Goal: Information Seeking & Learning: Find specific fact

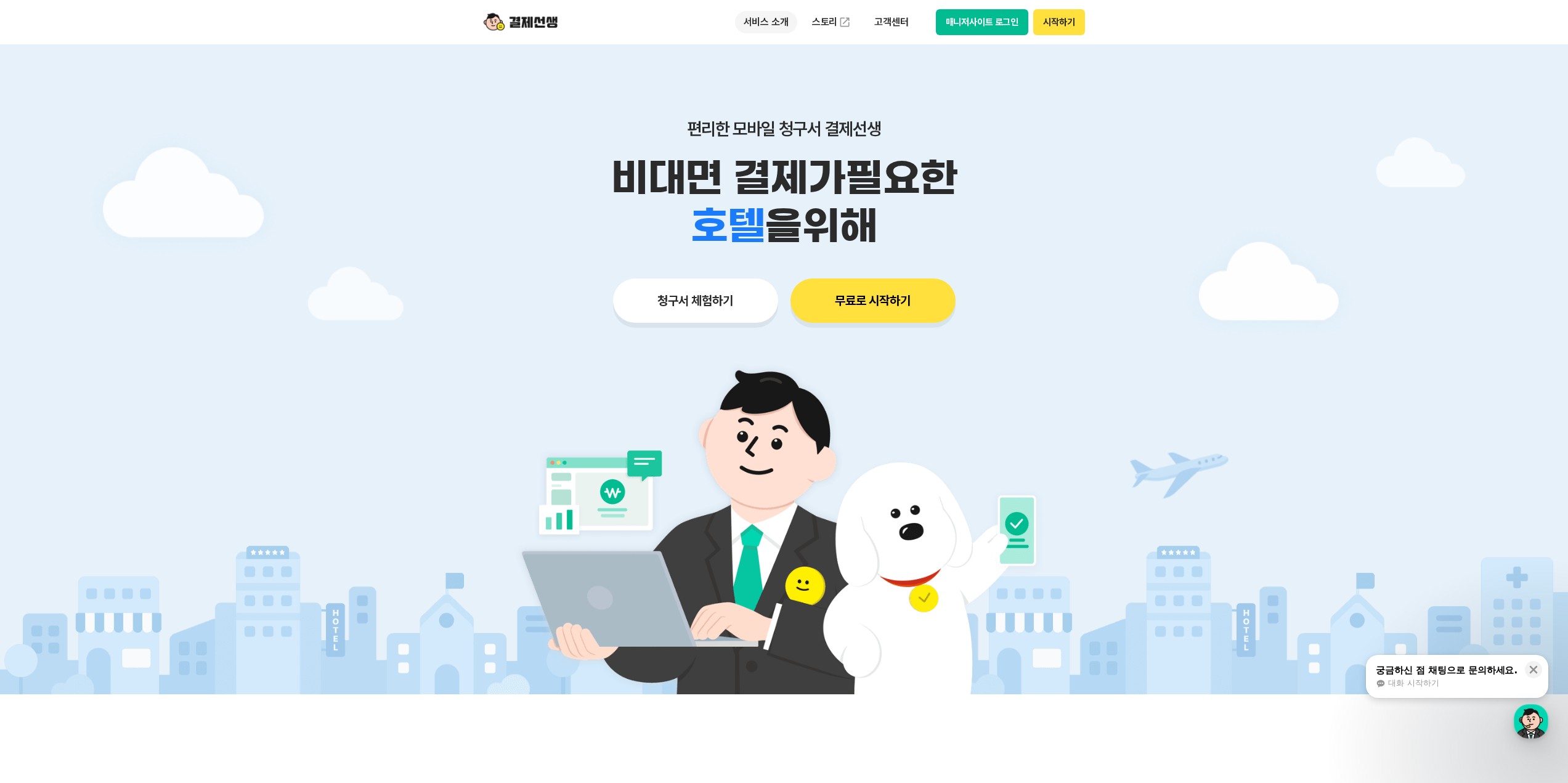
click at [769, 21] on p "서비스 소개" at bounding box center [765, 22] width 63 height 22
click at [944, 182] on p "비대면 결제가 필요한" at bounding box center [784, 178] width 631 height 48
click at [821, 18] on link "스토리" at bounding box center [832, 21] width 57 height 25
click at [885, 24] on p "고객센터" at bounding box center [890, 22] width 51 height 22
click at [768, 162] on p "비대면 결제가 필요한" at bounding box center [784, 178] width 631 height 48
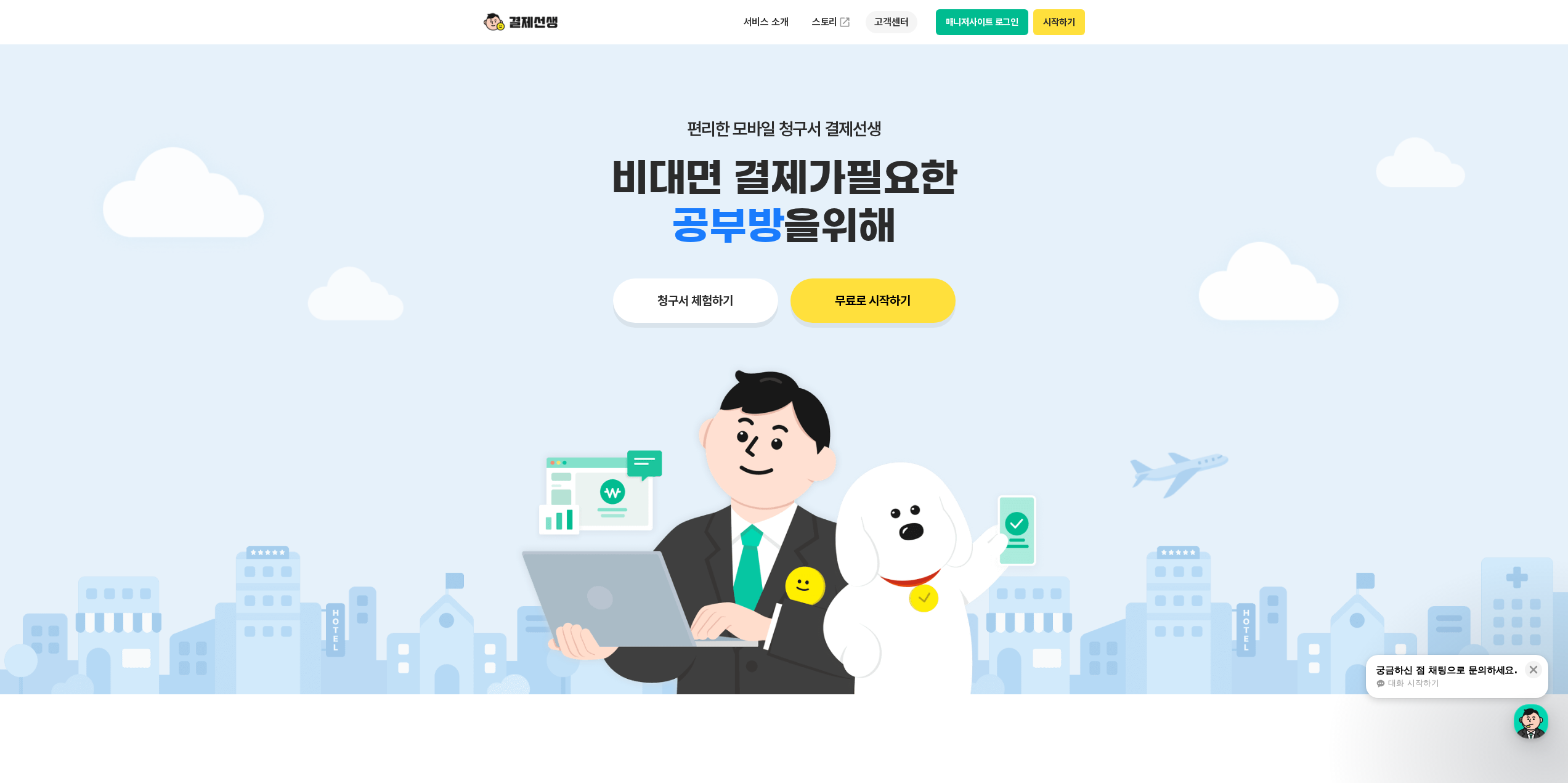
click at [882, 26] on p "고객센터" at bounding box center [890, 22] width 51 height 22
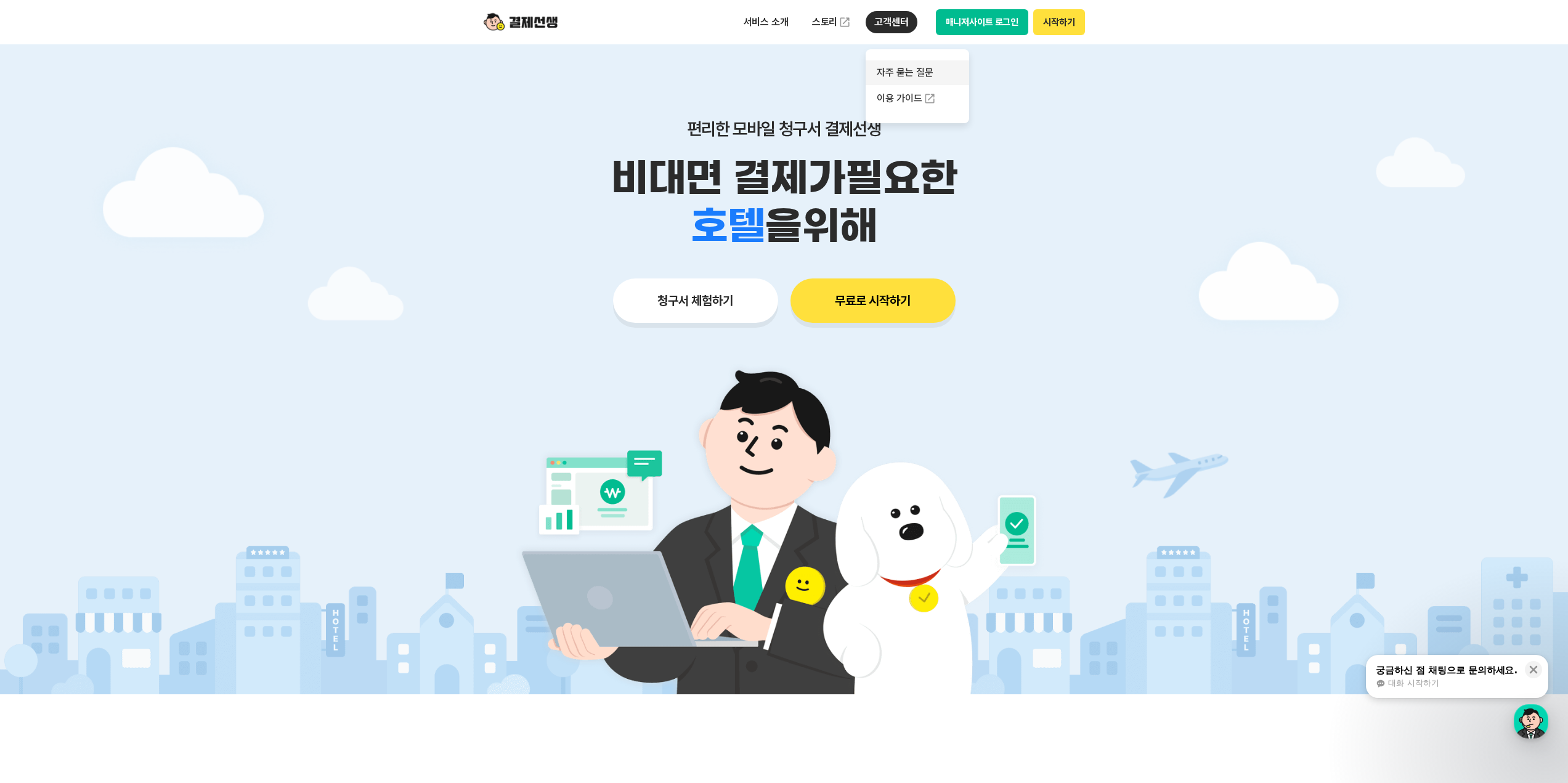
click at [910, 74] on link "자주 묻는 질문" at bounding box center [917, 72] width 104 height 25
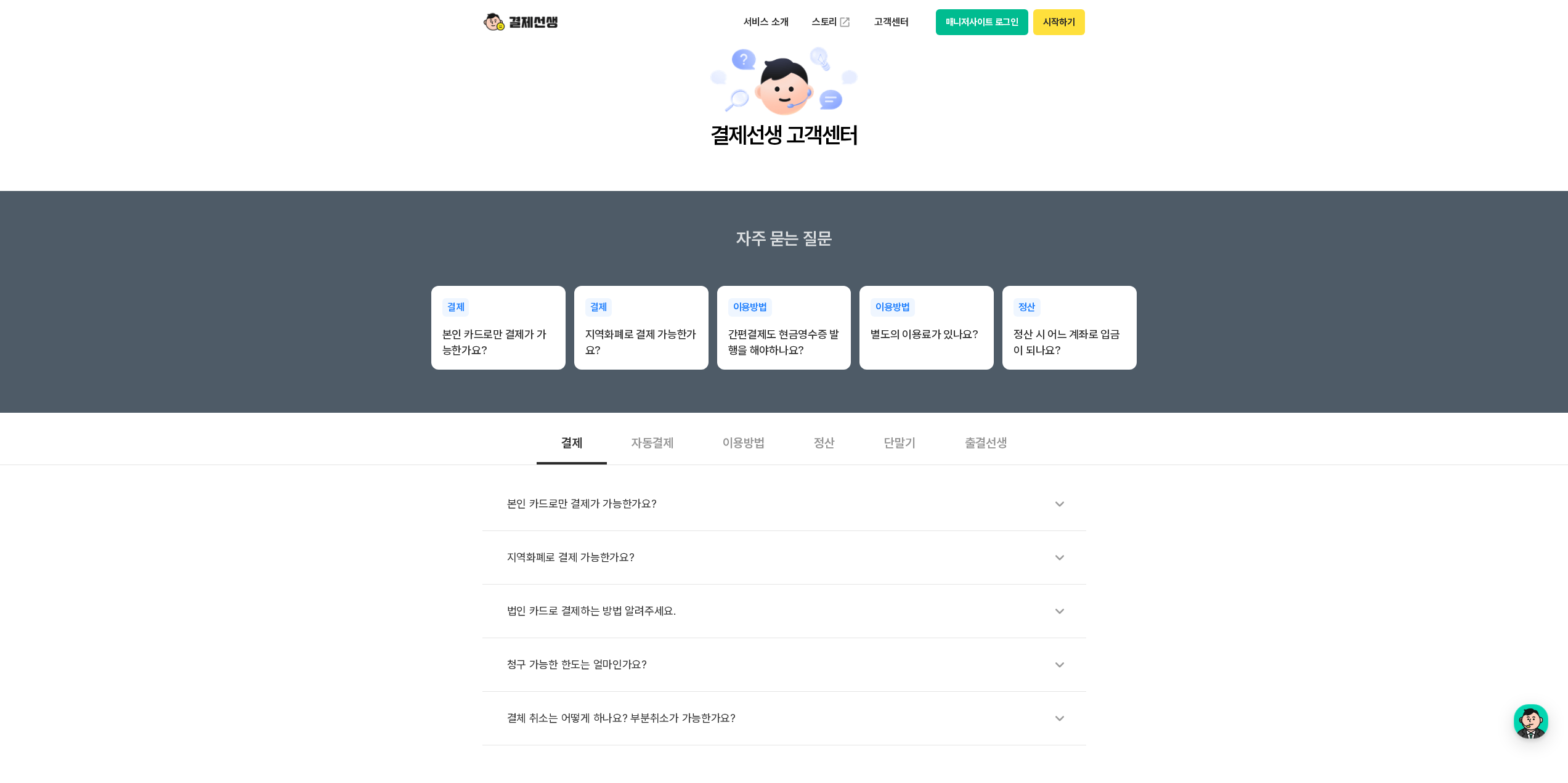
scroll to position [124, 0]
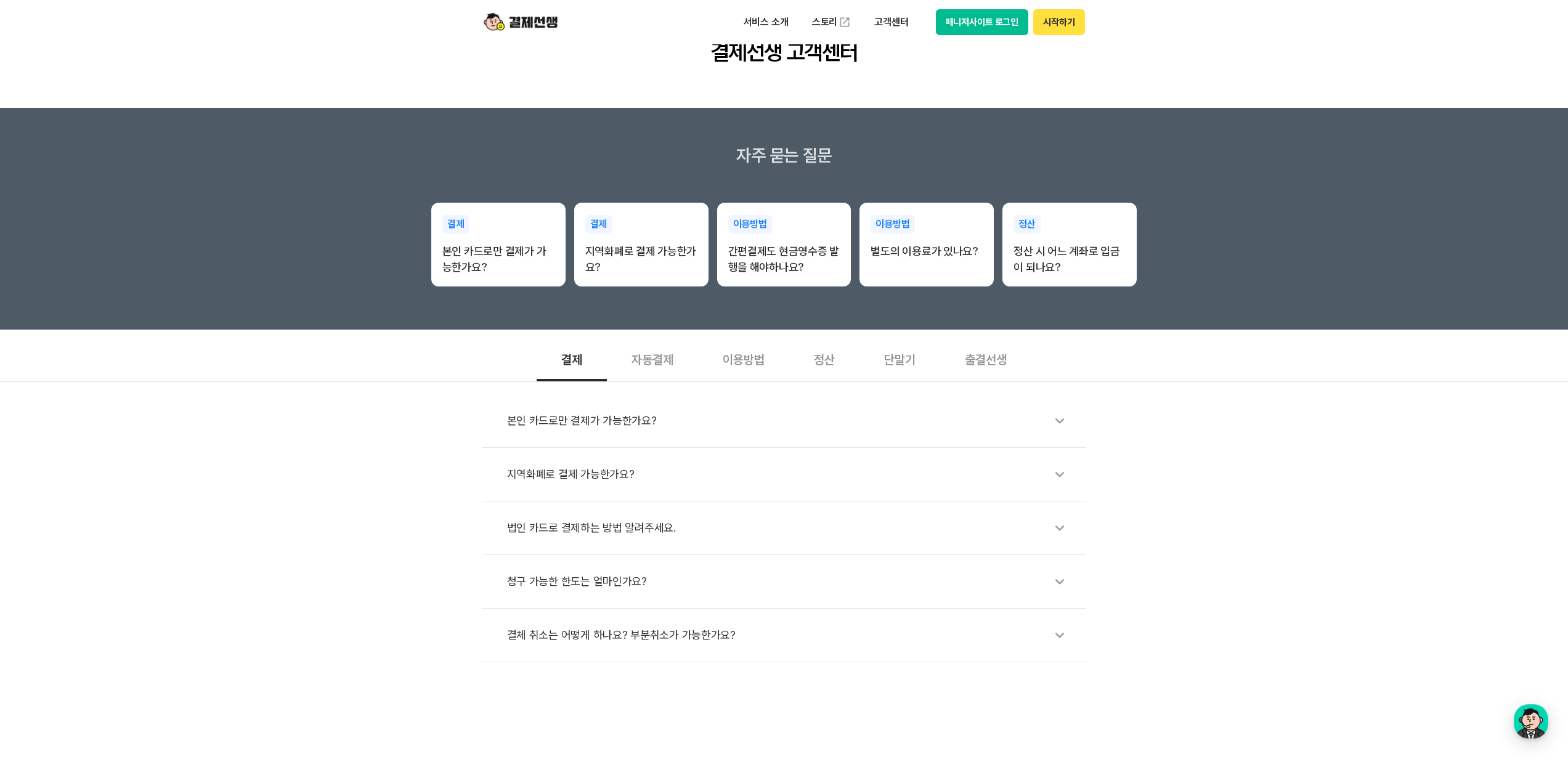
click at [818, 371] on div "정산" at bounding box center [824, 359] width 70 height 46
click at [554, 532] on div "카드 수수료는 어느 정도 되나요?" at bounding box center [791, 528] width 567 height 29
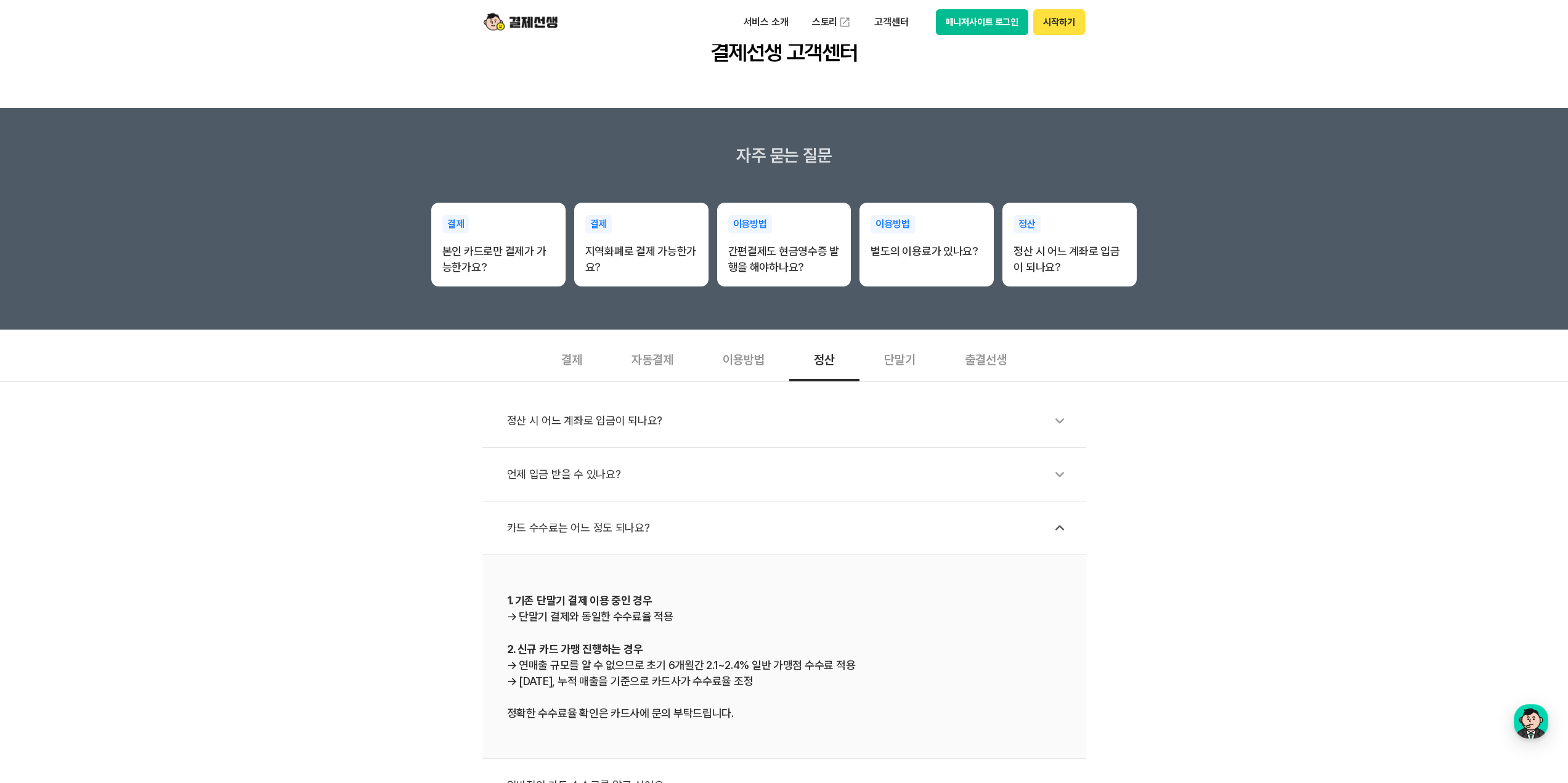
click at [906, 358] on div "단말기" at bounding box center [900, 359] width 81 height 46
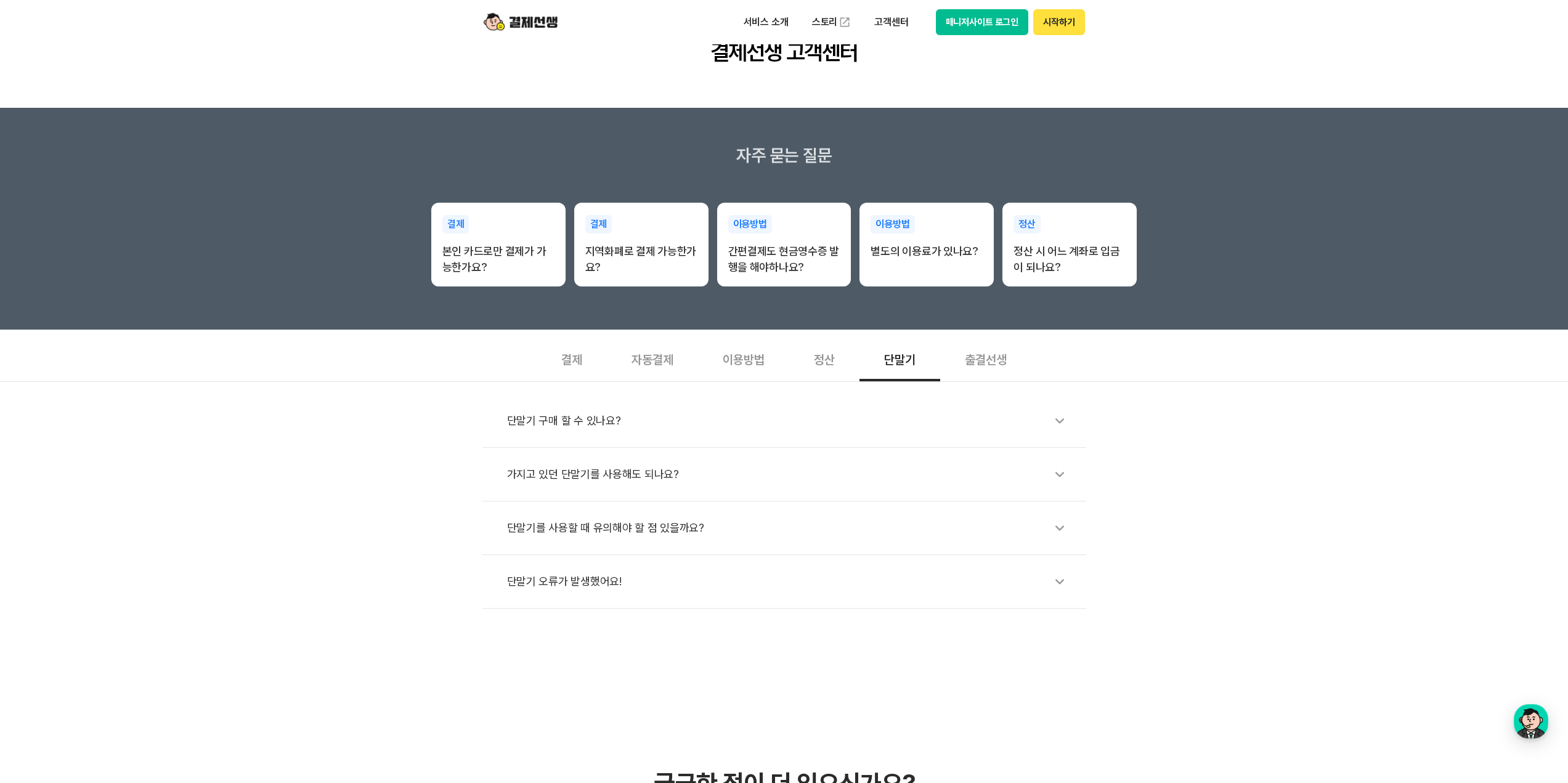
click at [638, 482] on div "가지고 있던 단말기를 사용해도 되나요?" at bounding box center [791, 474] width 567 height 29
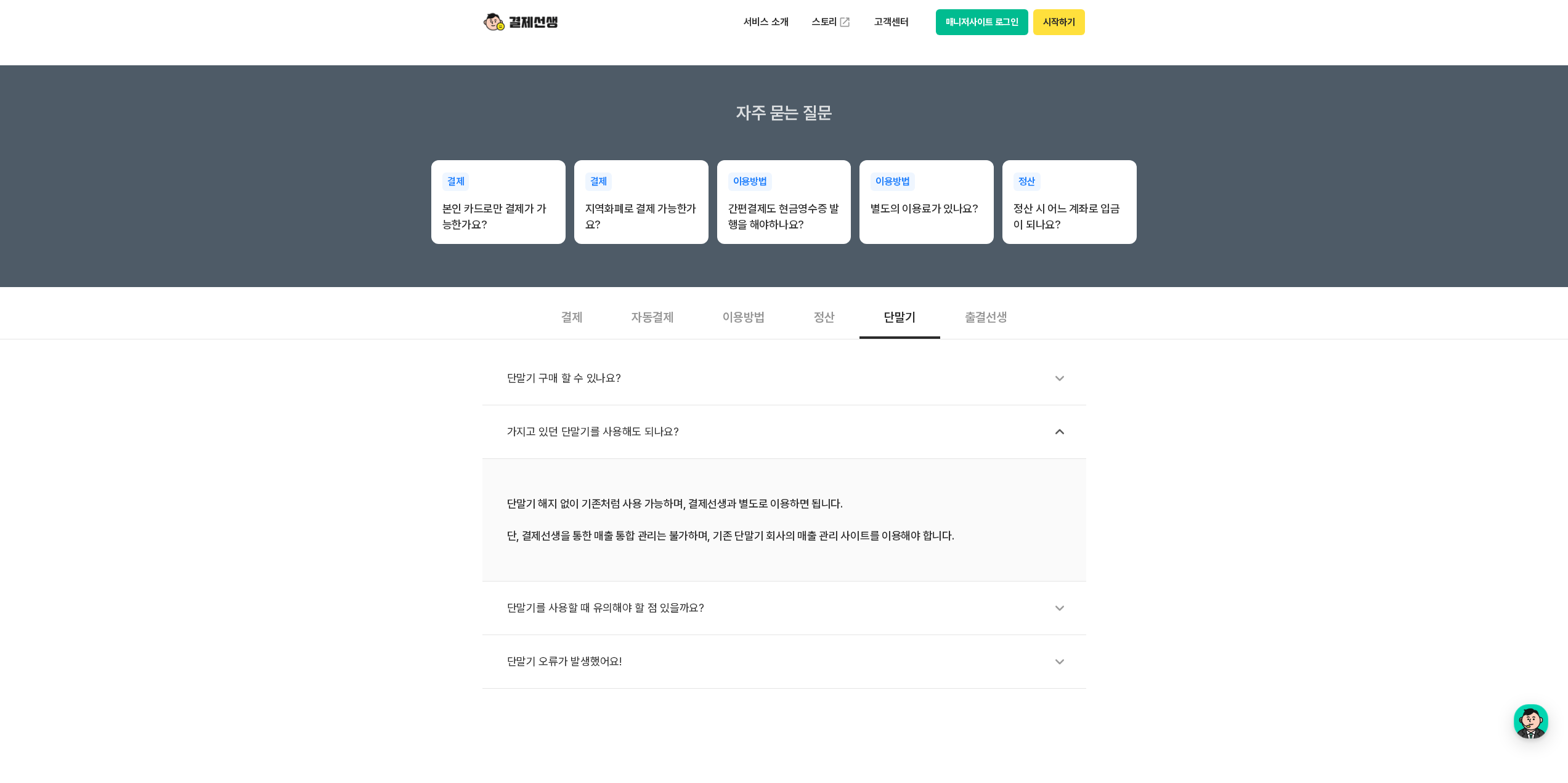
scroll to position [184, 0]
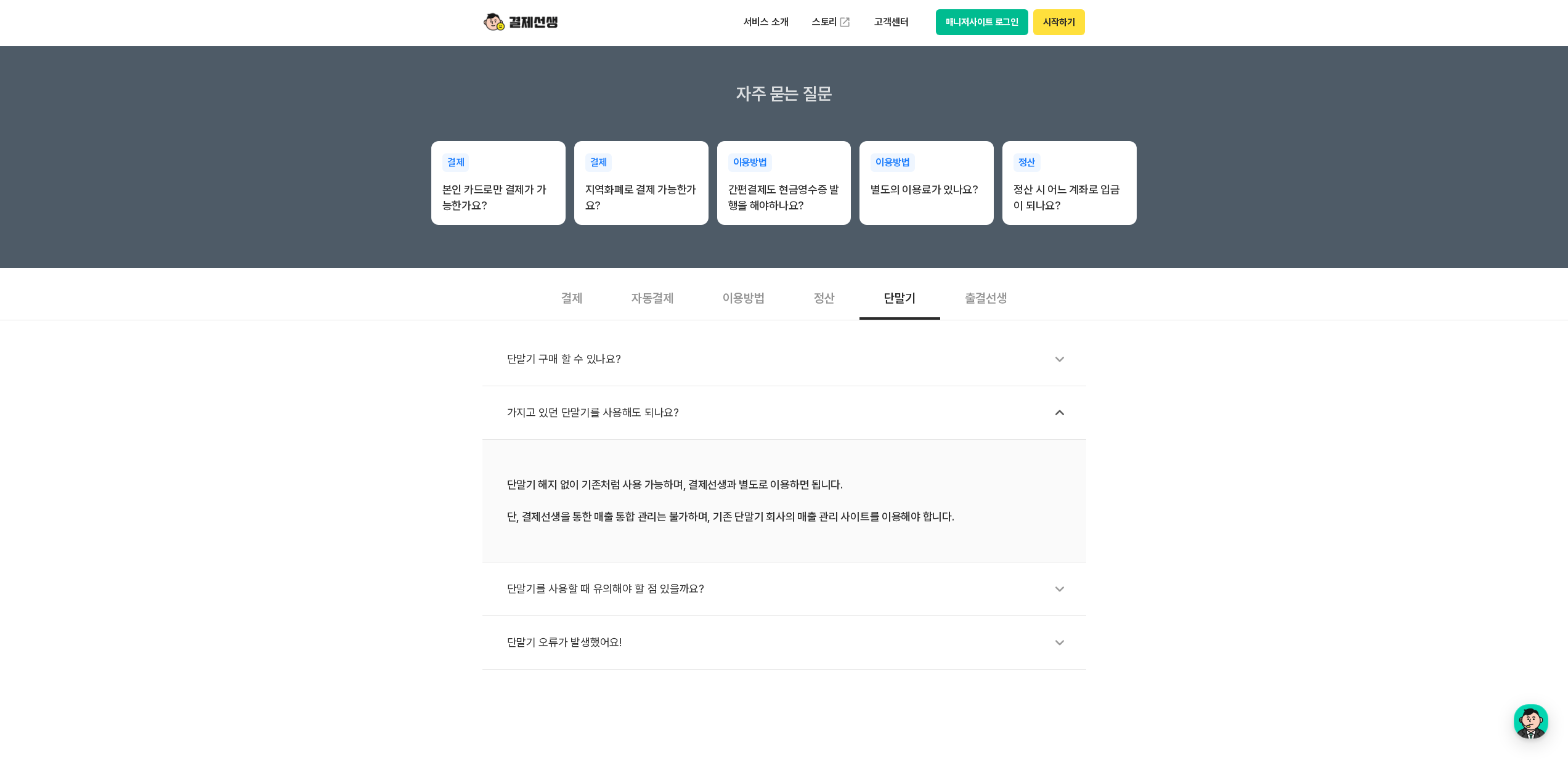
click at [630, 410] on div "가지고 있던 단말기를 사용해도 되나요?" at bounding box center [791, 413] width 567 height 29
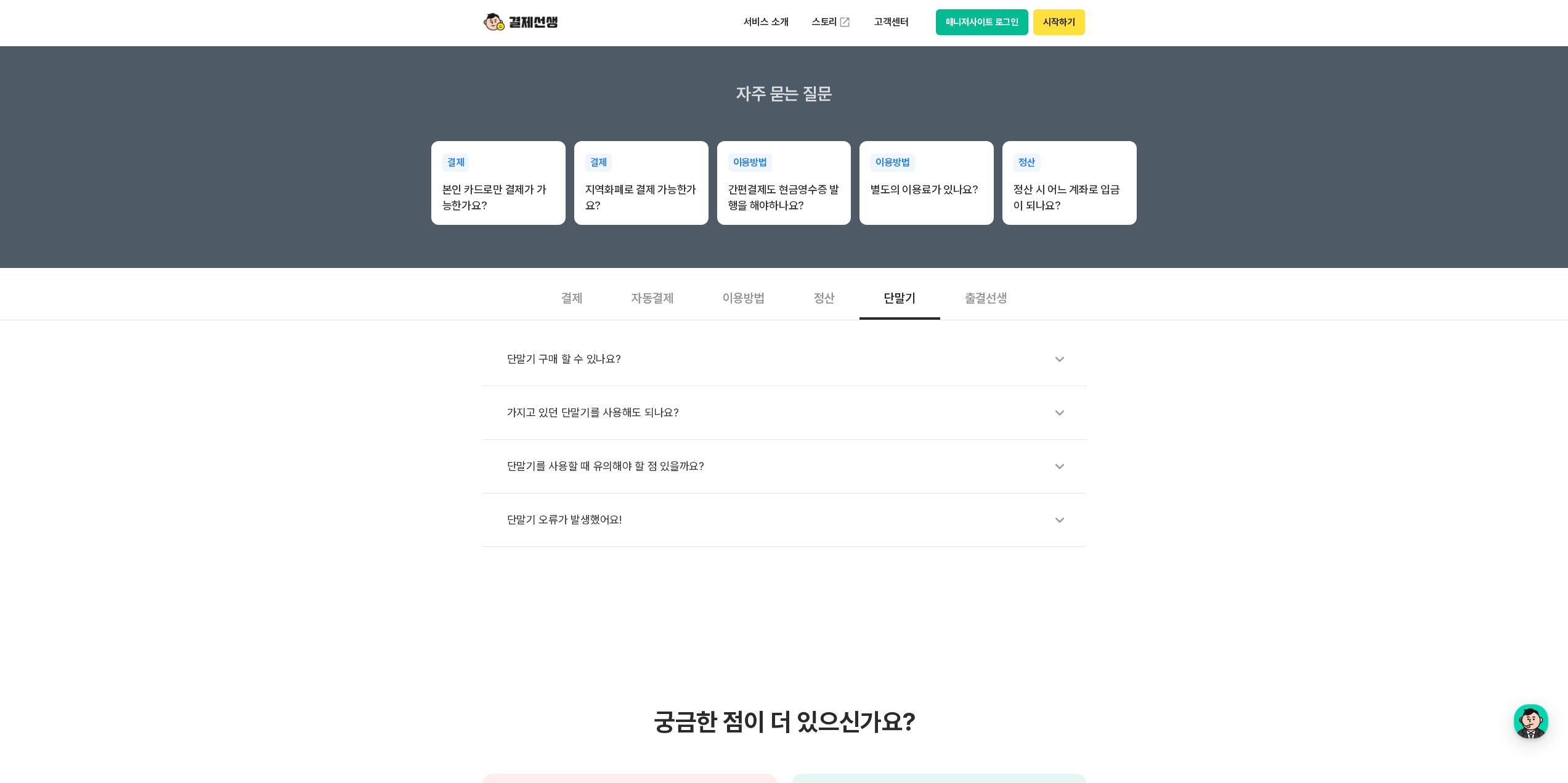
scroll to position [0, 0]
